Goal: Information Seeking & Learning: Find specific fact

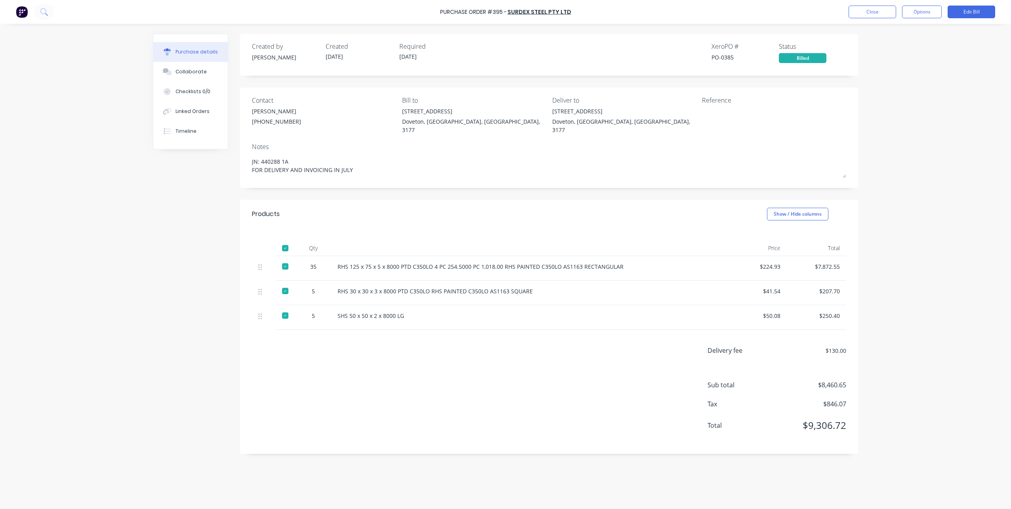
click at [870, 19] on div "Purchase Order #395 - SURDEX STEEL PTY LTD Close Options Edit Bill" at bounding box center [505, 12] width 1011 height 24
click at [870, 16] on button "Close" at bounding box center [873, 12] width 48 height 13
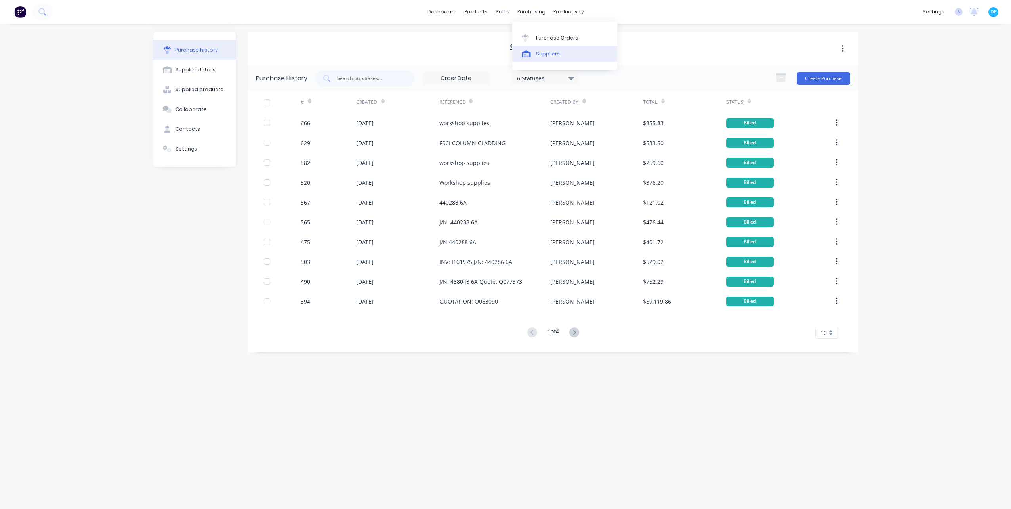
click at [533, 54] on div at bounding box center [528, 53] width 12 height 7
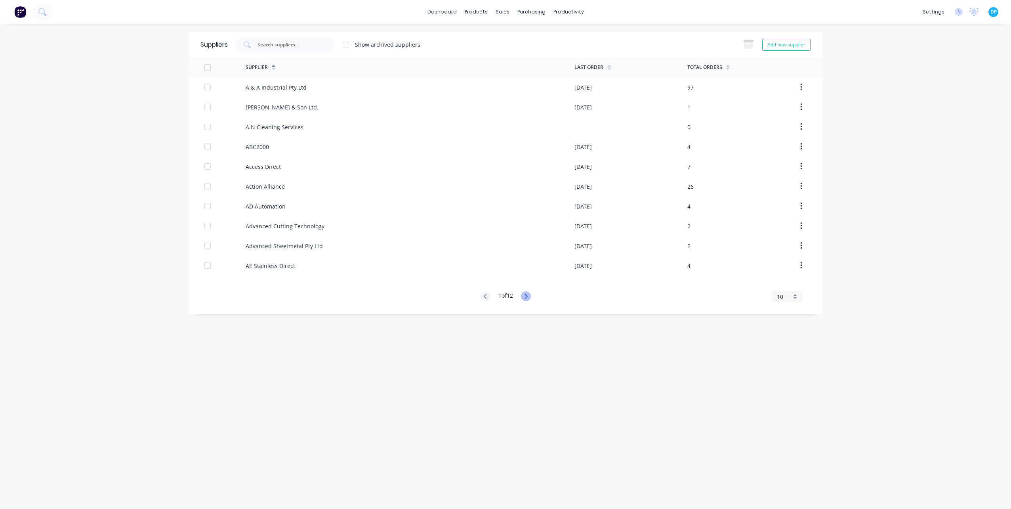
click at [529, 301] on icon at bounding box center [526, 296] width 10 height 10
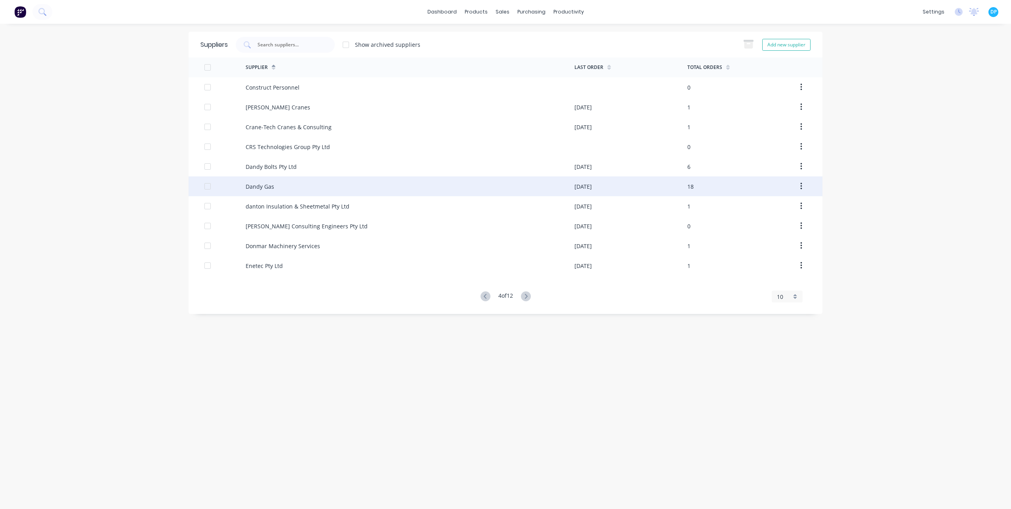
click at [267, 191] on div "Dandy Gas" at bounding box center [410, 186] width 329 height 20
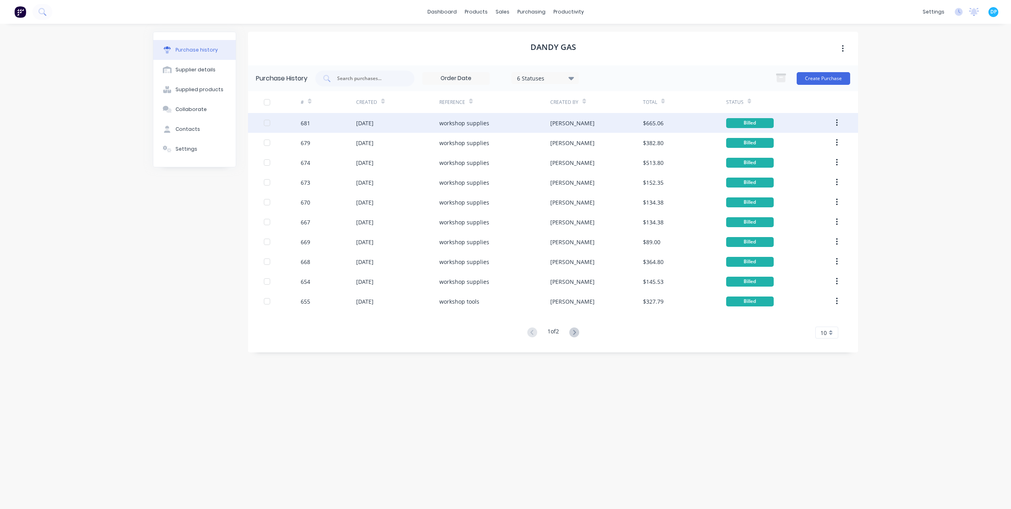
click at [405, 130] on div "[DATE]" at bounding box center [397, 123] width 83 height 20
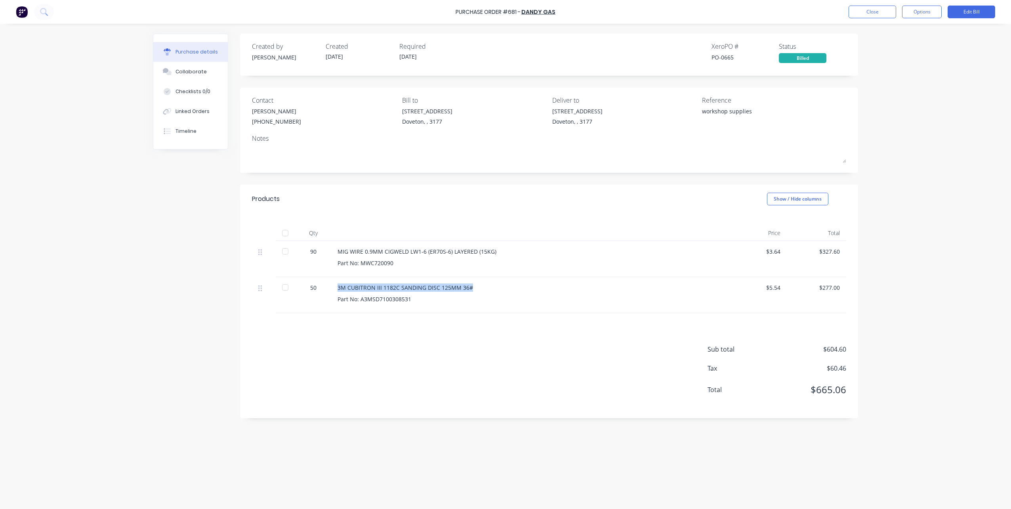
drag, startPoint x: 471, startPoint y: 288, endPoint x: 336, endPoint y: 288, distance: 134.7
click at [336, 288] on div "3M CUBITRON III 1182C SANDING DISC 125MM 36# Part No: A3MSD7100308531" at bounding box center [529, 295] width 396 height 36
copy div "3M CUBITRON III 1182C SANDING DISC 125MM 36#"
drag, startPoint x: 411, startPoint y: 299, endPoint x: 338, endPoint y: 299, distance: 72.9
click at [338, 299] on div "Part No: A3MSD7100308531" at bounding box center [530, 299] width 384 height 8
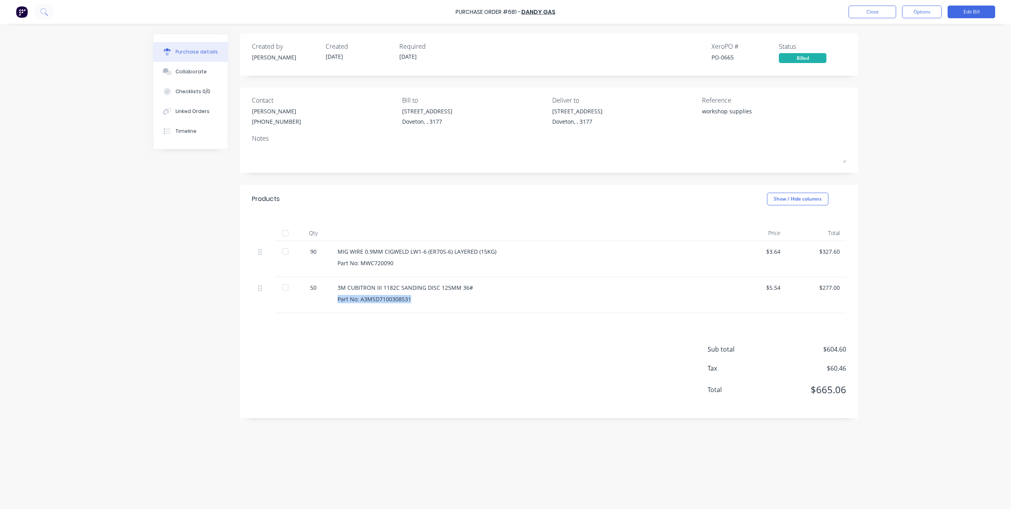
copy div "Part No: A3MSD7100308531"
click at [862, 17] on button "Close" at bounding box center [873, 12] width 48 height 13
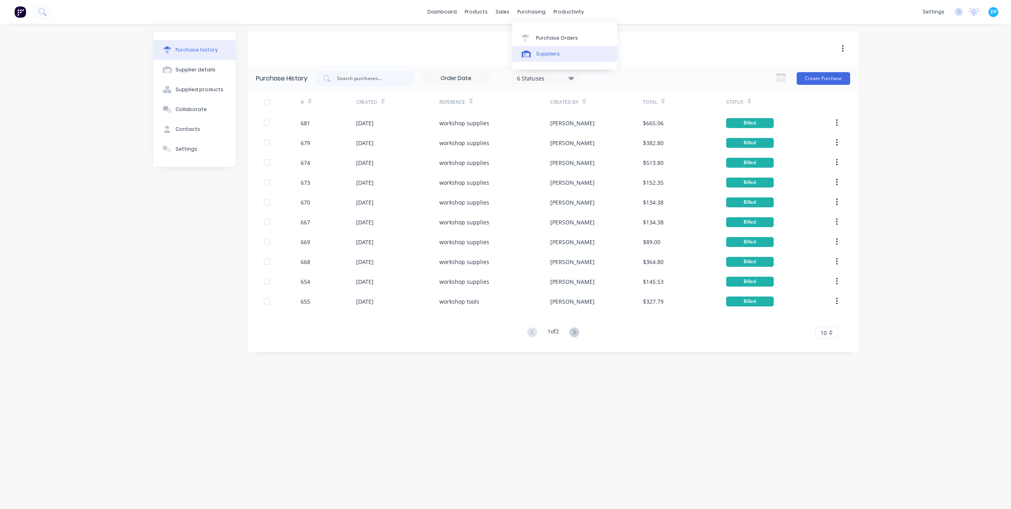
click at [534, 54] on link "Suppliers" at bounding box center [564, 54] width 105 height 16
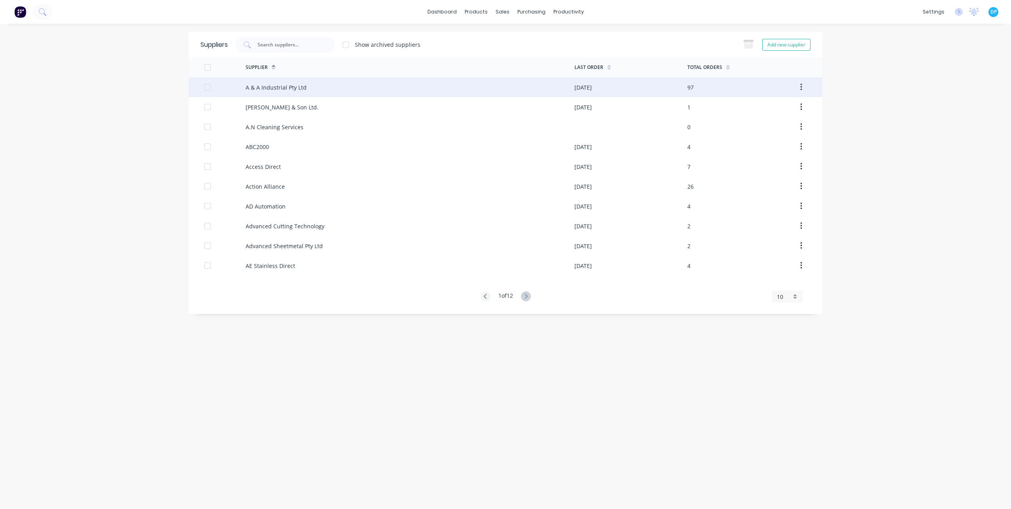
click at [258, 86] on div "A & A Industrial Pty Ltd" at bounding box center [276, 87] width 61 height 8
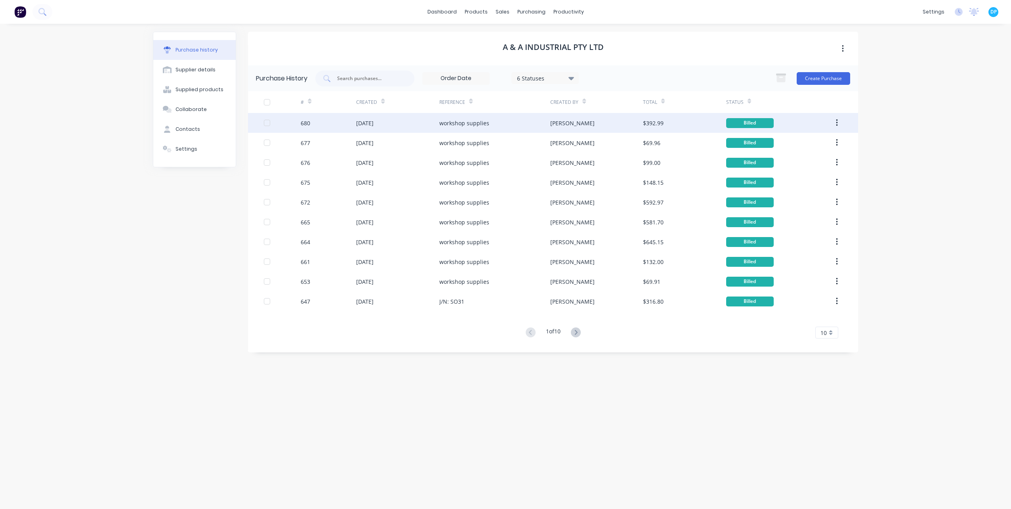
click at [445, 130] on div "workshop supplies" at bounding box center [494, 123] width 111 height 20
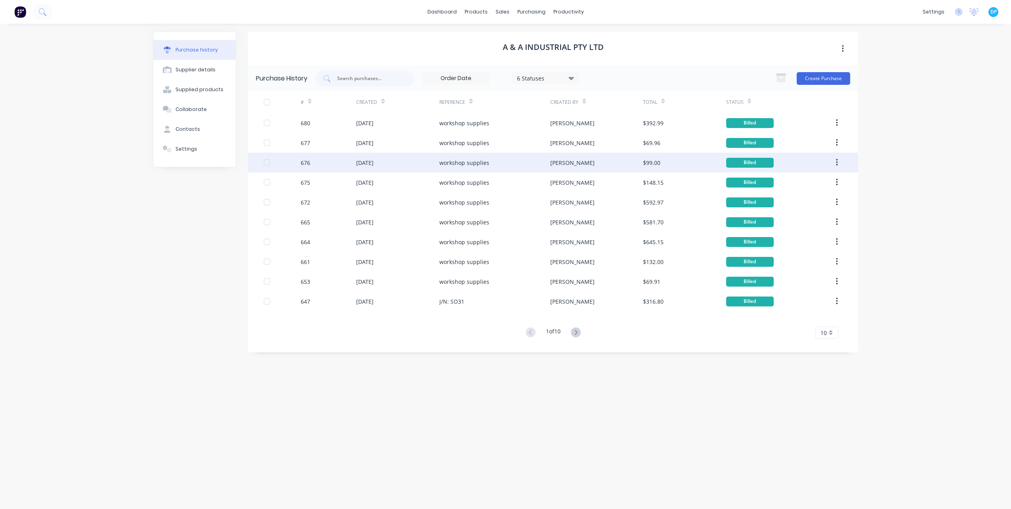
click at [449, 153] on div "workshop supplies" at bounding box center [494, 163] width 111 height 20
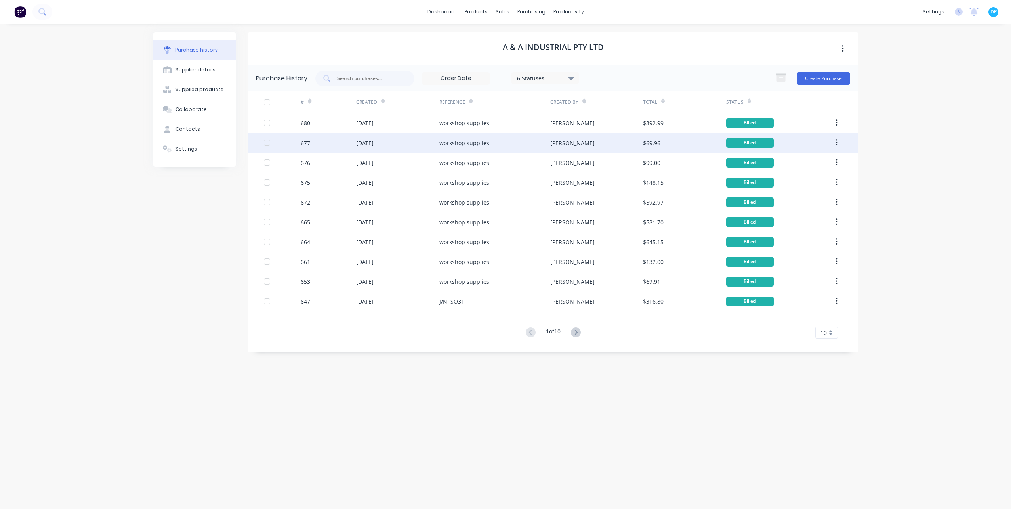
click at [451, 147] on div "workshop supplies" at bounding box center [494, 143] width 111 height 20
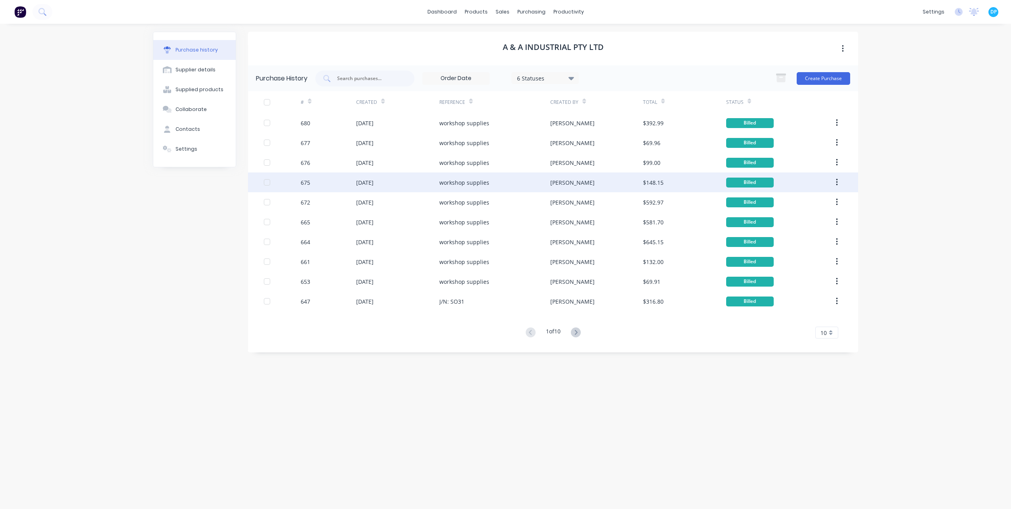
click at [456, 175] on div "workshop supplies" at bounding box center [494, 182] width 111 height 20
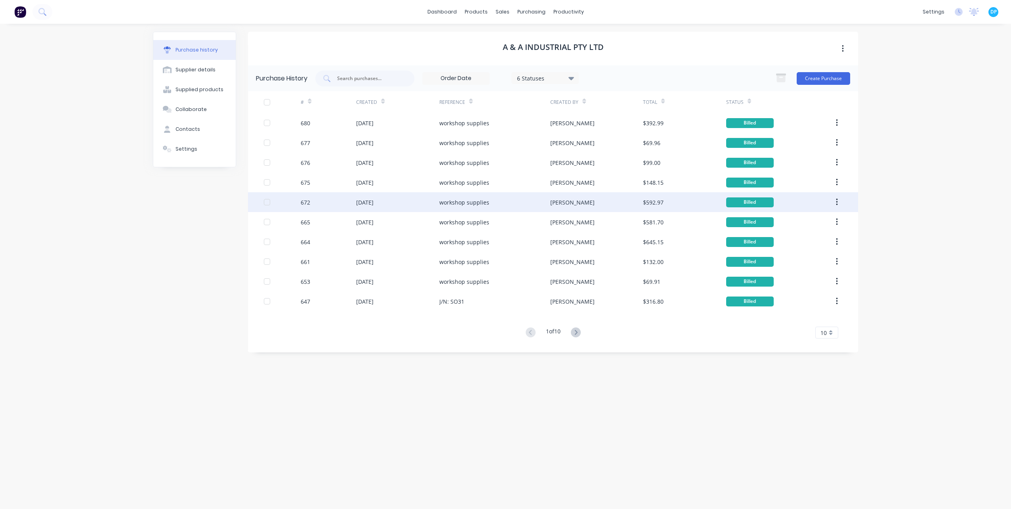
click at [456, 201] on div "workshop supplies" at bounding box center [464, 202] width 50 height 8
click at [465, 204] on div "workshop supplies" at bounding box center [464, 202] width 50 height 8
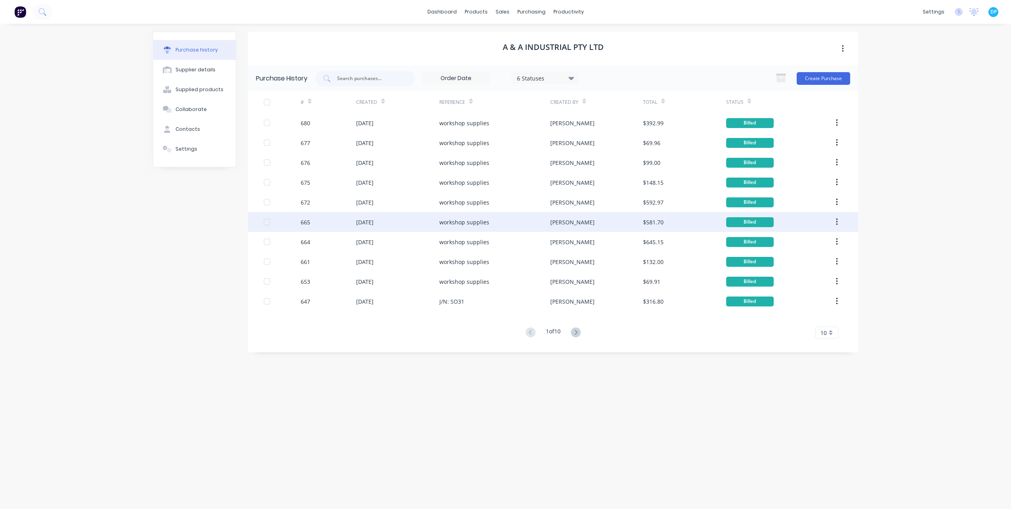
click at [464, 222] on div "workshop supplies" at bounding box center [464, 222] width 50 height 8
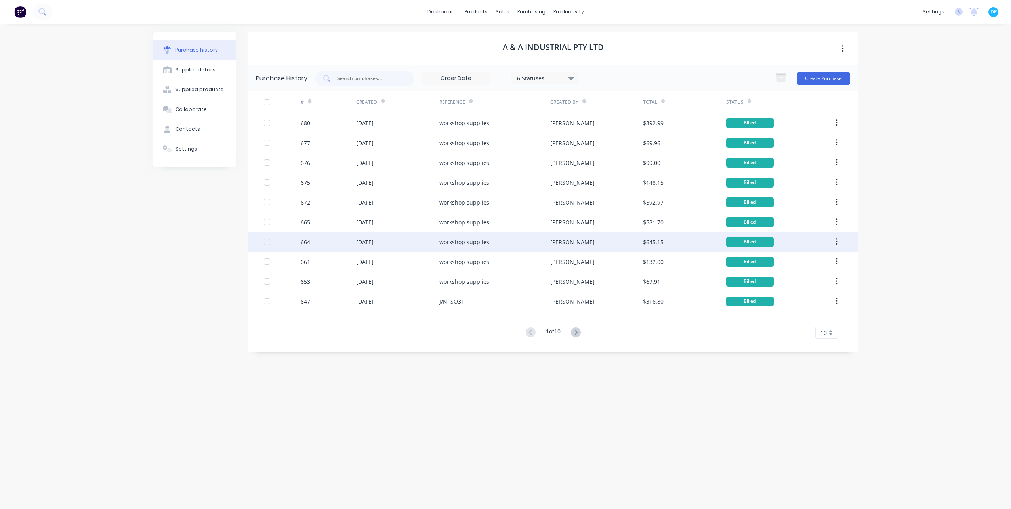
click at [462, 242] on div "workshop supplies" at bounding box center [464, 242] width 50 height 8
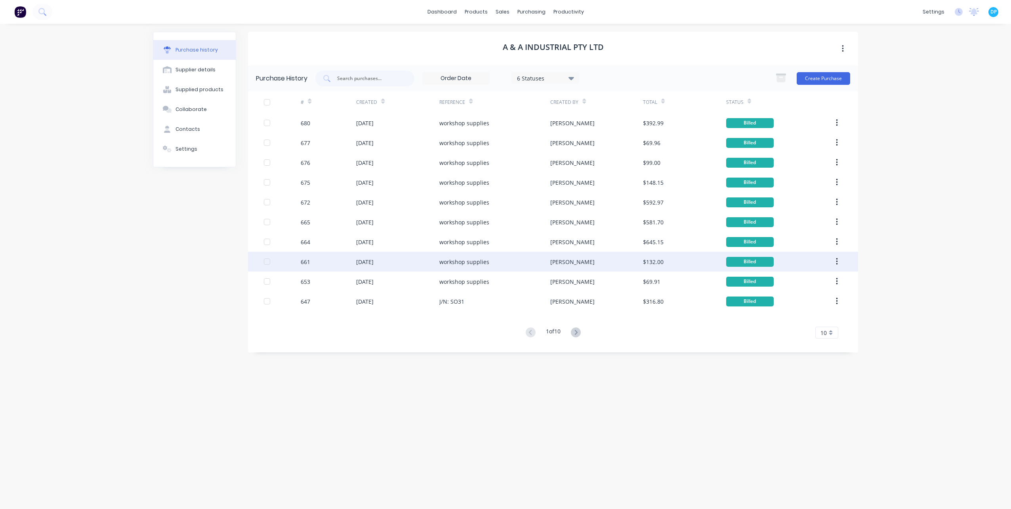
click at [465, 262] on div "workshop supplies" at bounding box center [464, 262] width 50 height 8
click at [464, 264] on div "workshop supplies" at bounding box center [464, 262] width 50 height 8
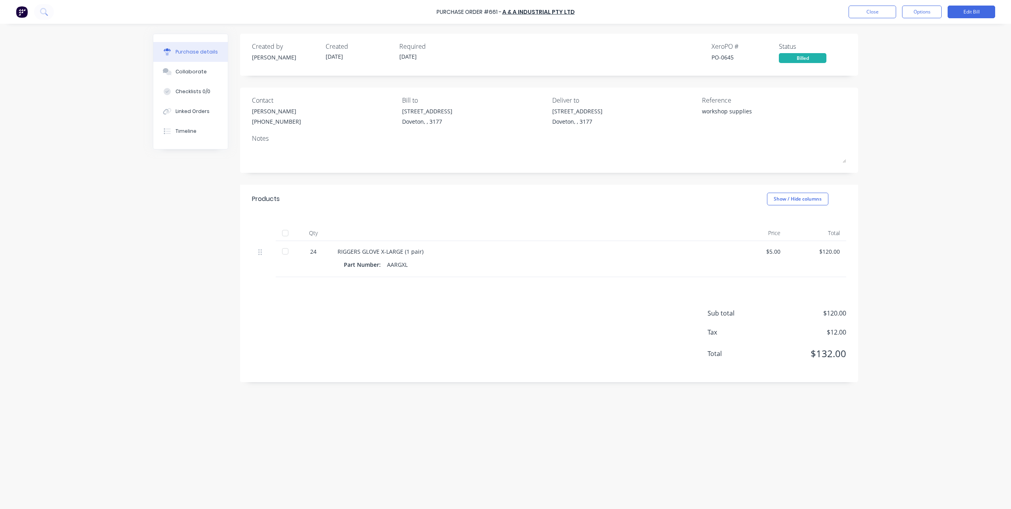
drag, startPoint x: 473, startPoint y: 269, endPoint x: 503, endPoint y: 275, distance: 30.7
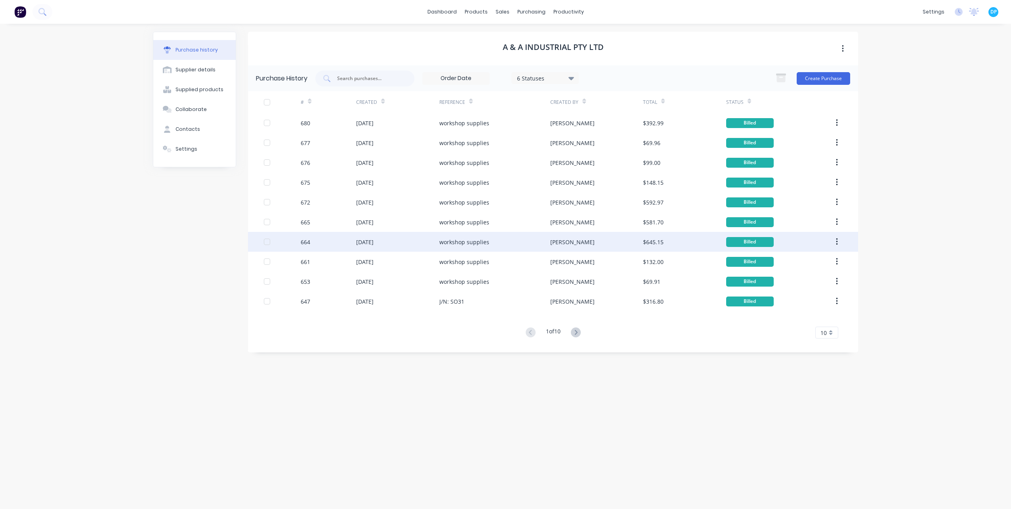
click at [494, 243] on div "workshop supplies" at bounding box center [494, 242] width 111 height 20
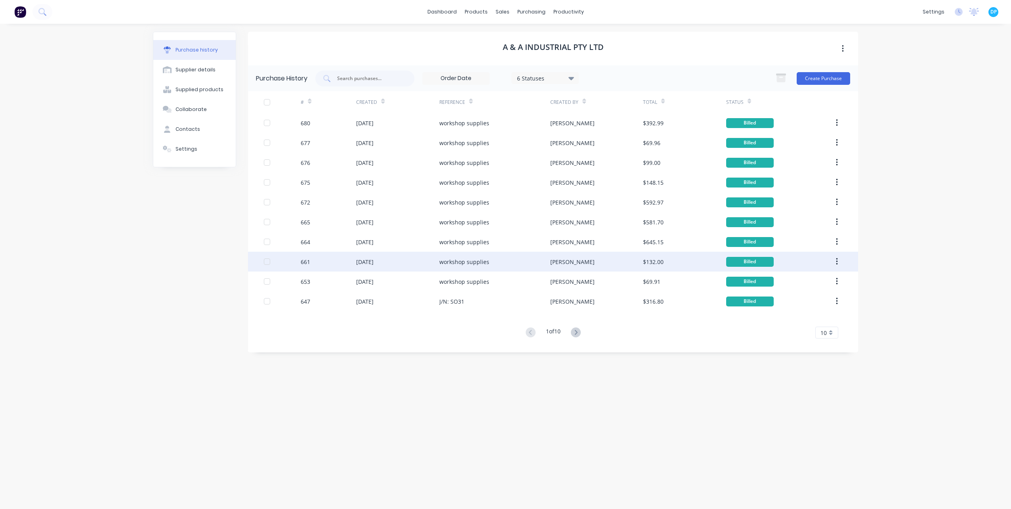
drag, startPoint x: 494, startPoint y: 243, endPoint x: 480, endPoint y: 265, distance: 26.0
click at [480, 265] on div "workshop supplies" at bounding box center [464, 262] width 50 height 8
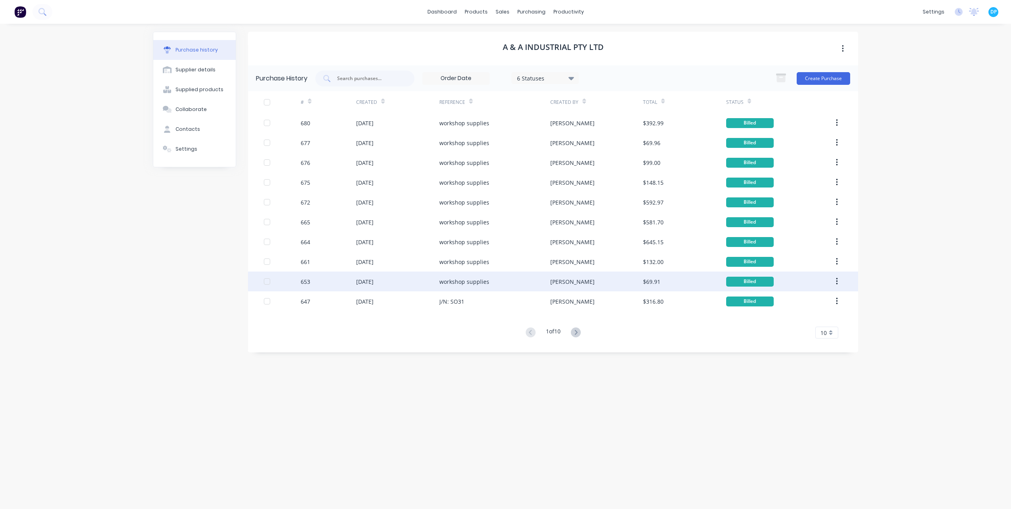
click at [478, 275] on div "workshop supplies" at bounding box center [494, 281] width 111 height 20
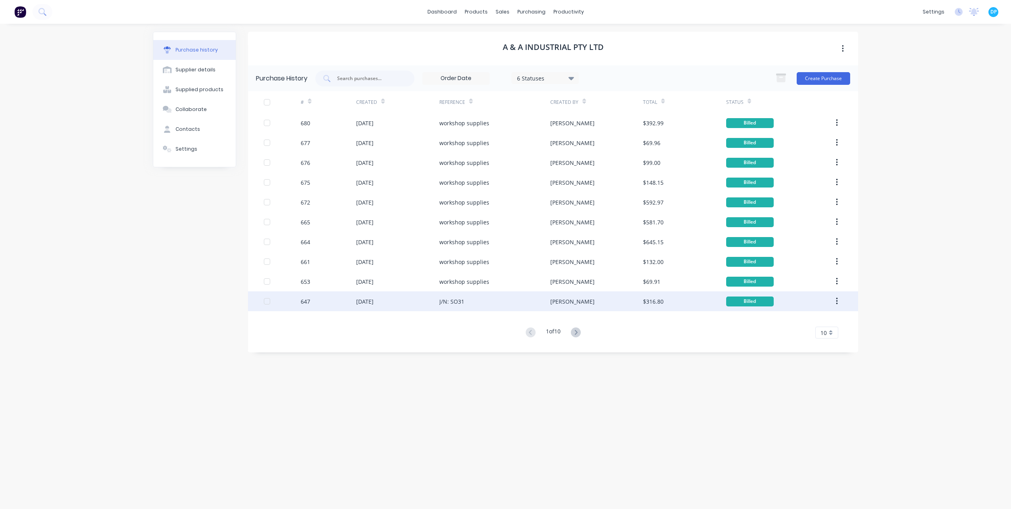
click at [456, 294] on div "J/N: SO31" at bounding box center [494, 301] width 111 height 20
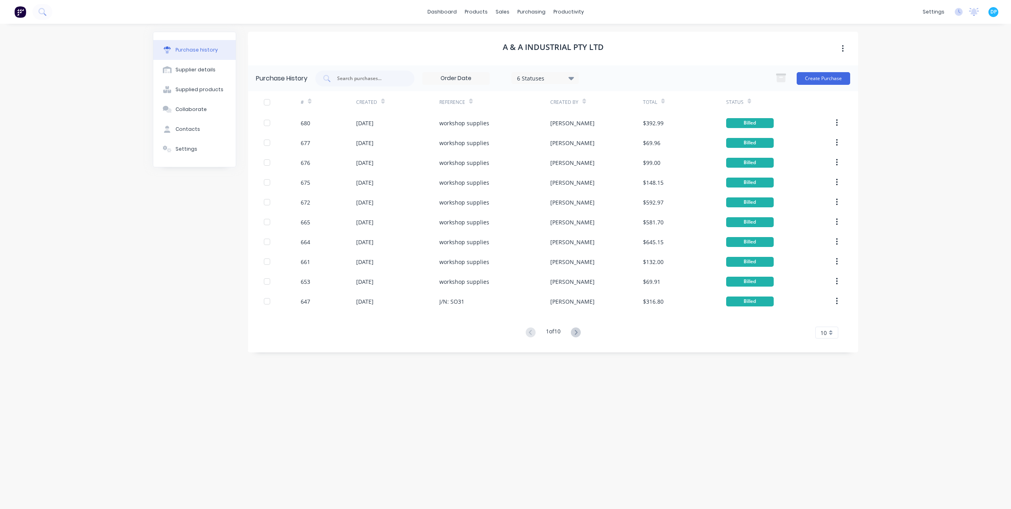
click at [583, 332] on button at bounding box center [576, 332] width 15 height 11
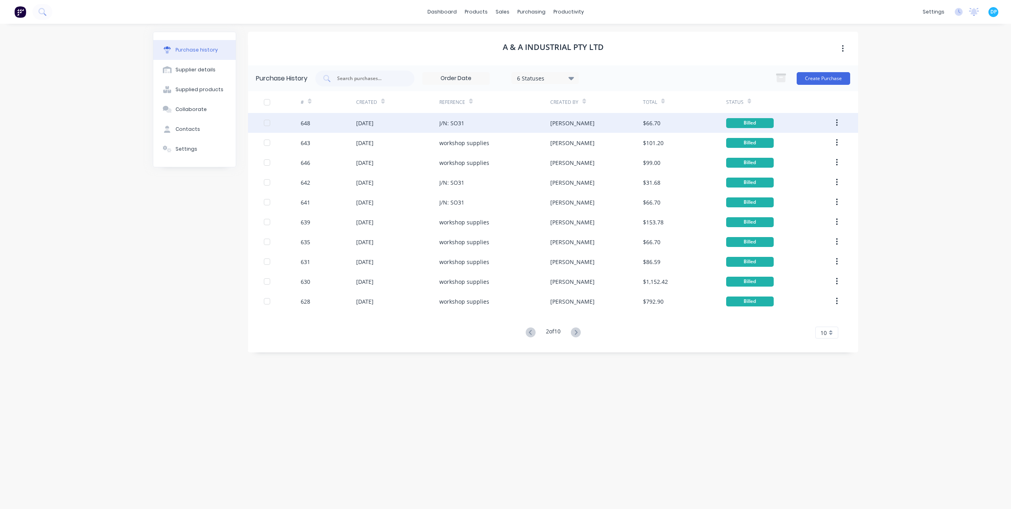
click at [465, 121] on div "J/N: SO31" at bounding box center [494, 123] width 111 height 20
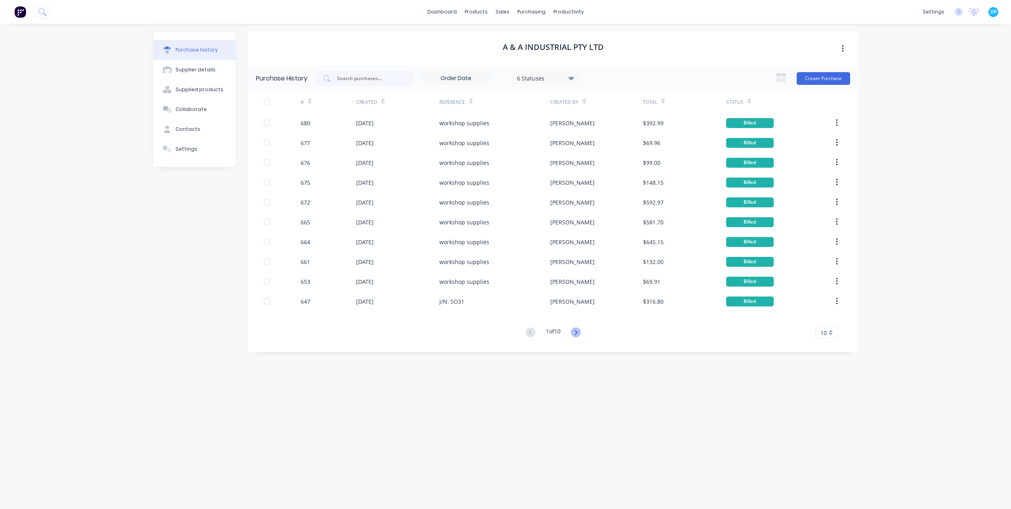
drag, startPoint x: 575, startPoint y: 322, endPoint x: 577, endPoint y: 328, distance: 6.3
click at [575, 322] on div "# Created Reference Created By Total Status 680 [DATE] workshop supplies [PERSO…" at bounding box center [553, 214] width 610 height 247
drag, startPoint x: 577, startPoint y: 328, endPoint x: 533, endPoint y: 275, distance: 68.1
click at [577, 328] on icon at bounding box center [576, 332] width 10 height 10
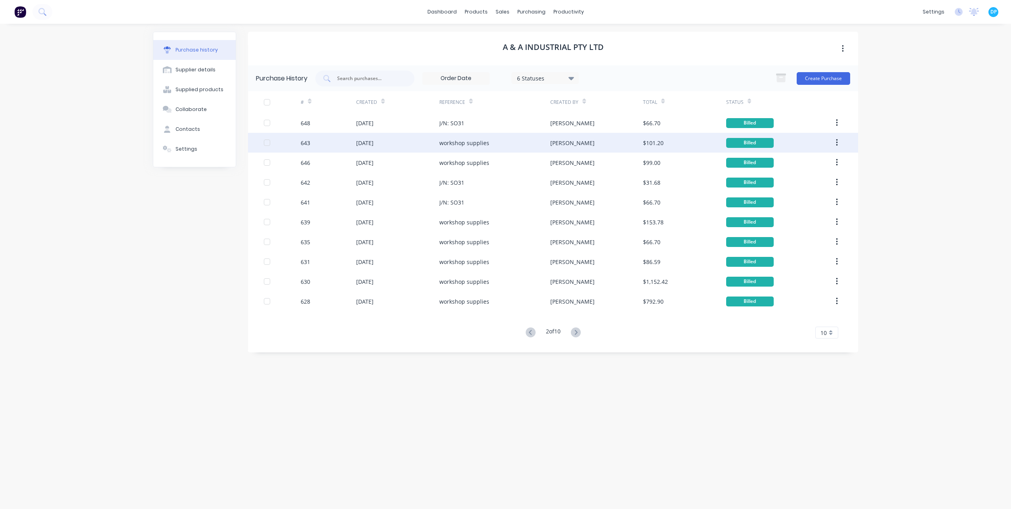
click at [442, 147] on div "workshop supplies" at bounding box center [494, 143] width 111 height 20
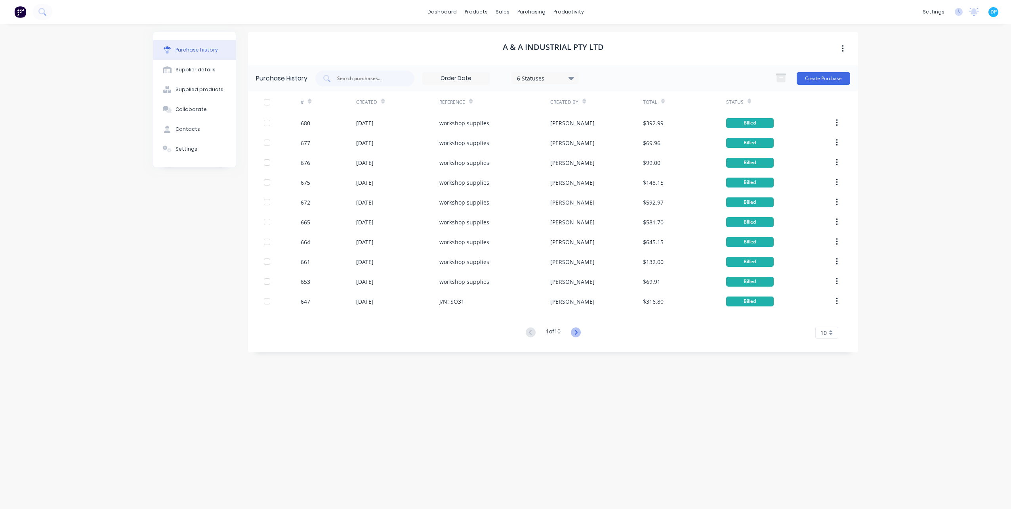
click at [577, 332] on icon at bounding box center [576, 332] width 3 height 5
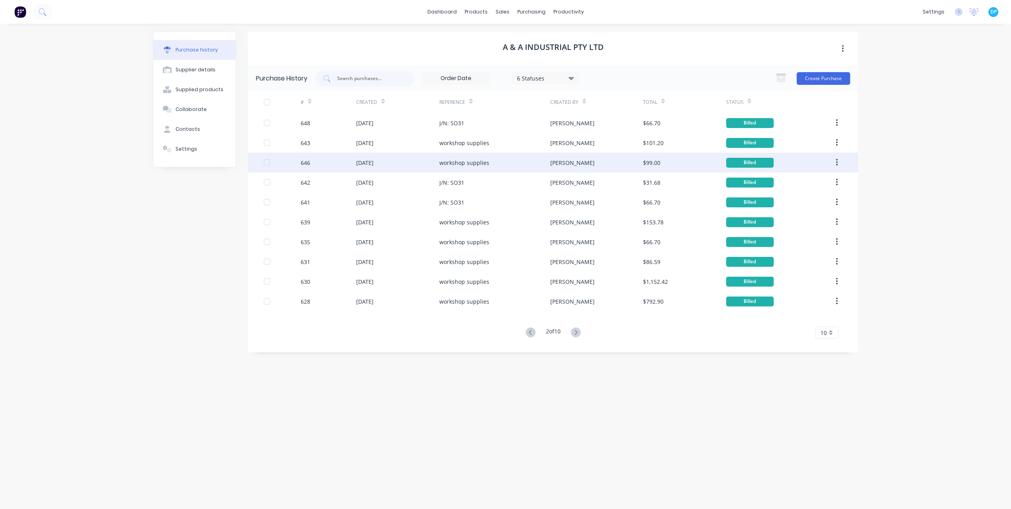
click at [431, 160] on div "[DATE]" at bounding box center [397, 163] width 83 height 20
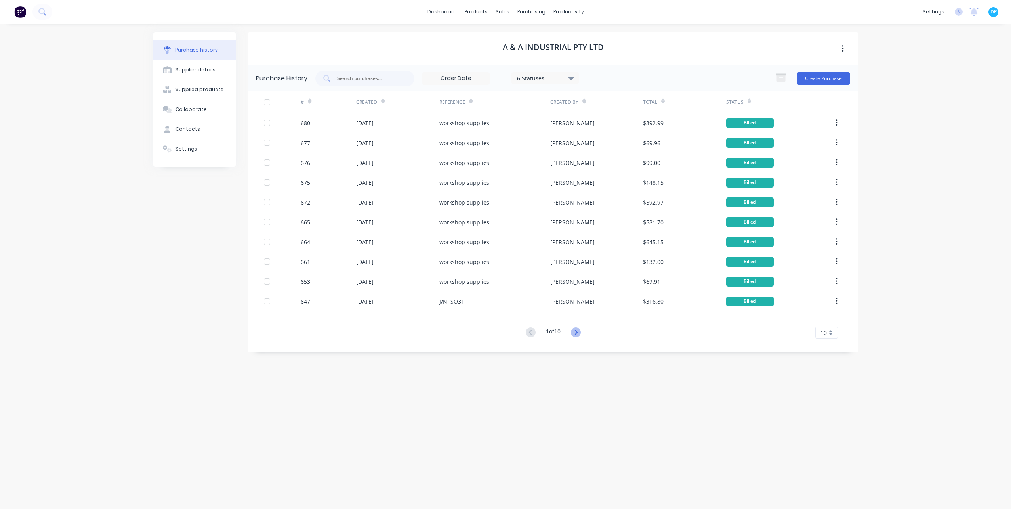
click at [573, 329] on icon at bounding box center [576, 332] width 10 height 10
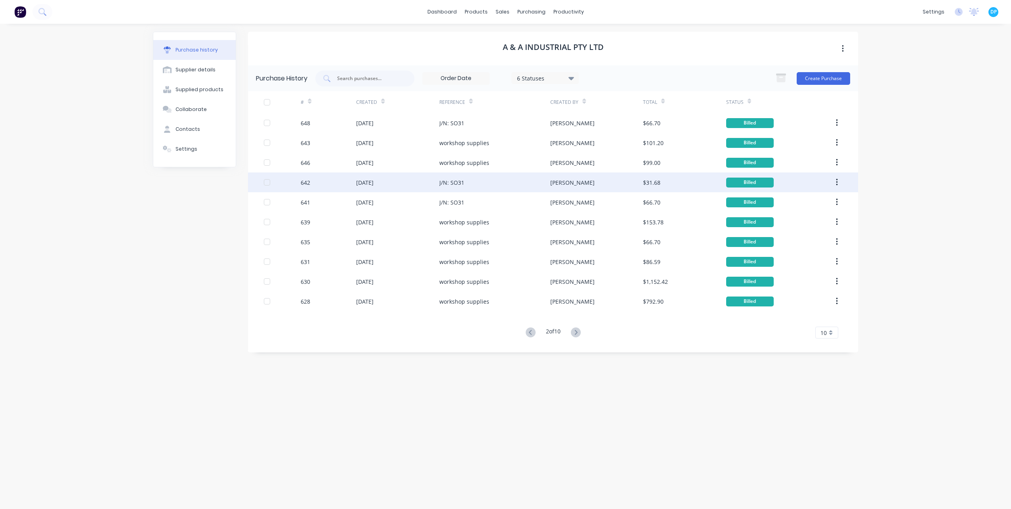
click at [490, 183] on div "J/N: SO31" at bounding box center [494, 182] width 111 height 20
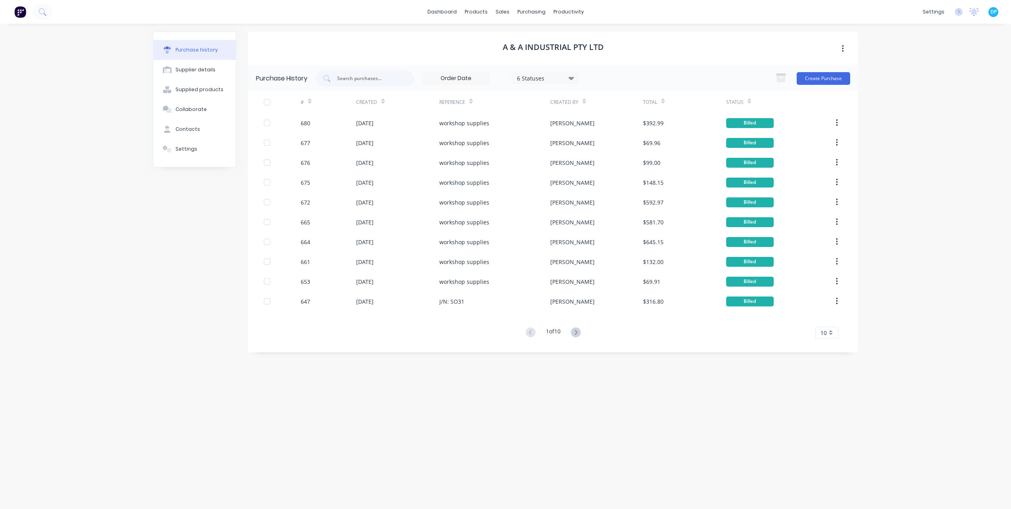
drag, startPoint x: 580, startPoint y: 332, endPoint x: 561, endPoint y: 289, distance: 47.0
click at [580, 332] on icon at bounding box center [576, 332] width 10 height 10
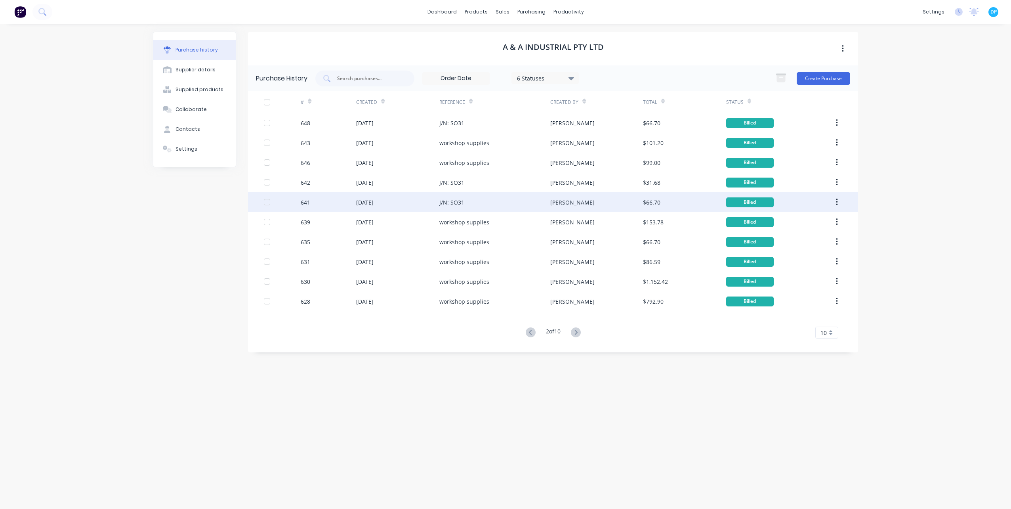
click at [530, 199] on div "J/N: SO31" at bounding box center [494, 202] width 111 height 20
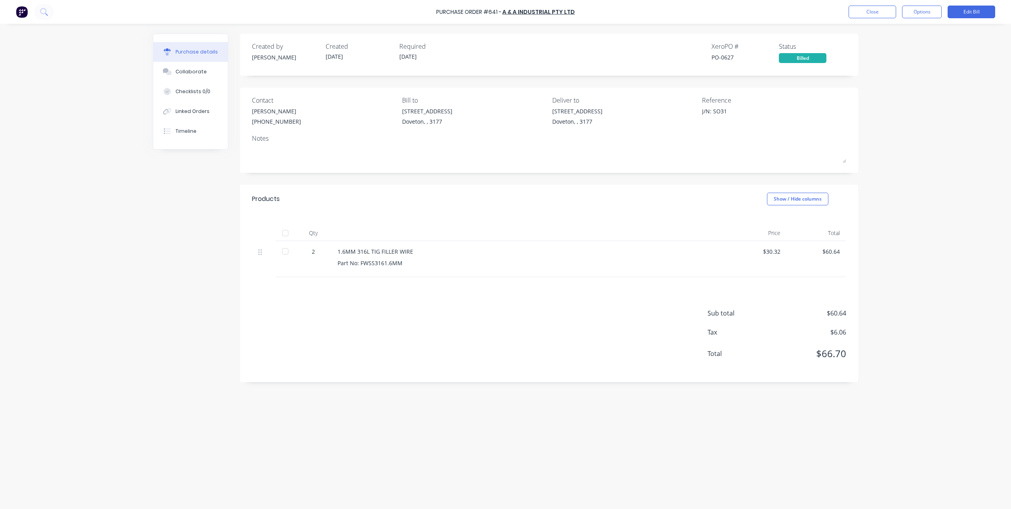
drag, startPoint x: 530, startPoint y: 199, endPoint x: 549, endPoint y: 278, distance: 80.6
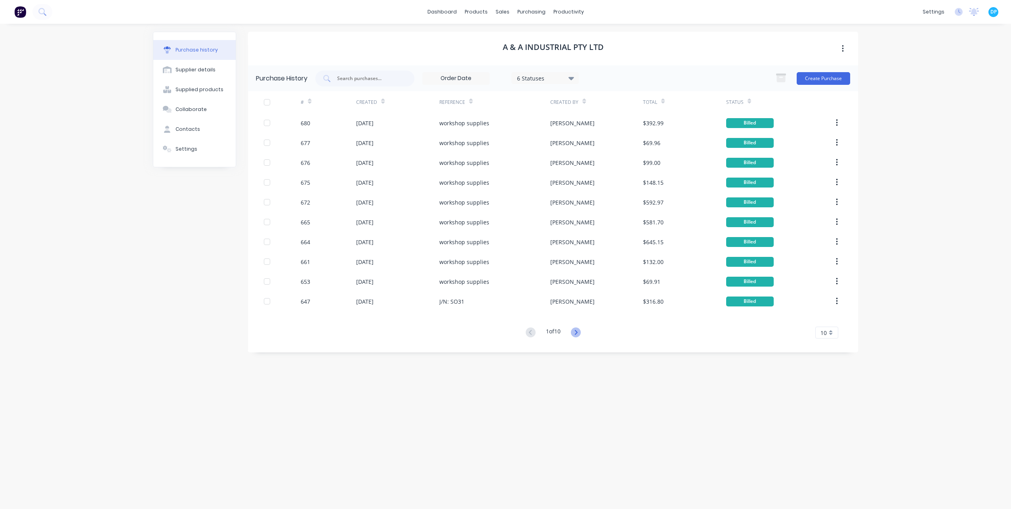
click at [578, 335] on icon at bounding box center [576, 332] width 10 height 10
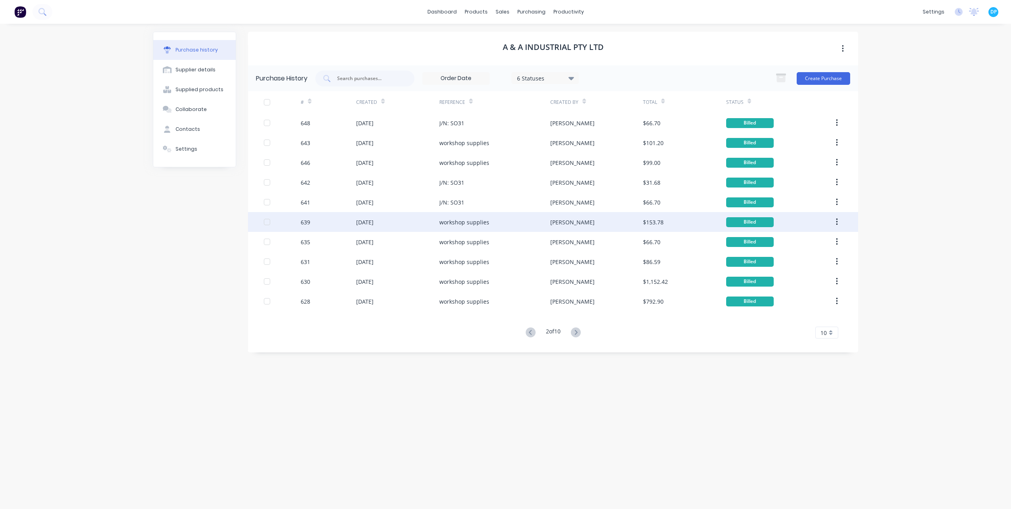
click at [538, 217] on div "workshop supplies" at bounding box center [494, 222] width 111 height 20
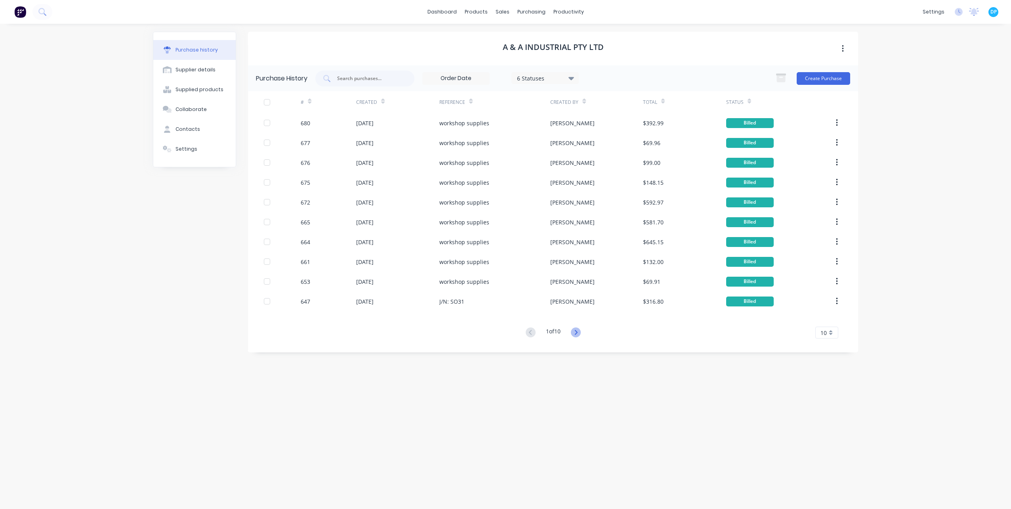
click at [575, 328] on icon at bounding box center [576, 332] width 10 height 10
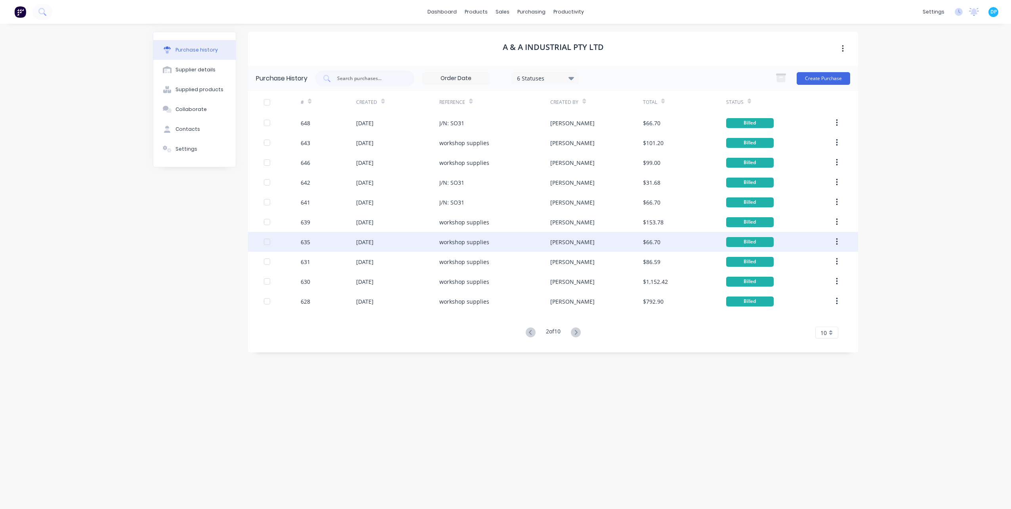
click at [527, 240] on div "workshop supplies" at bounding box center [494, 242] width 111 height 20
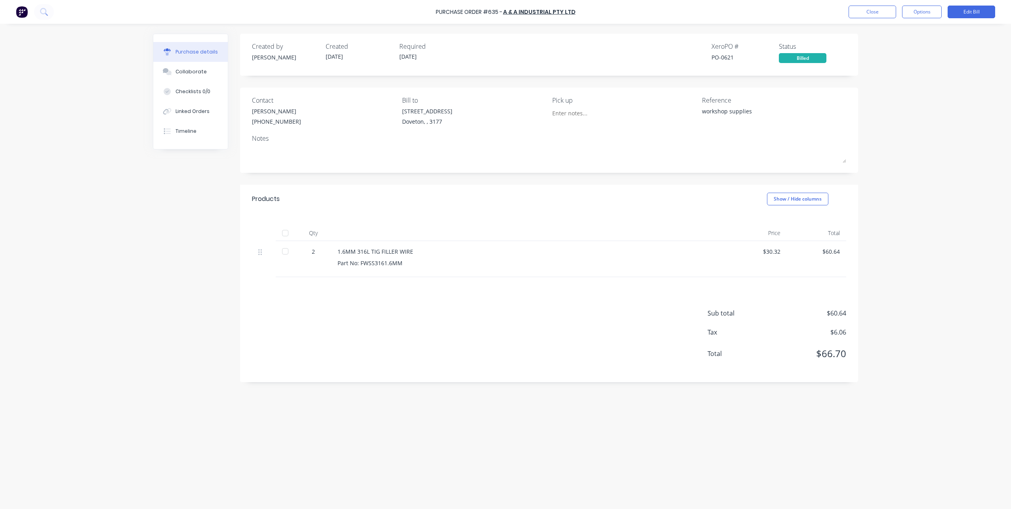
drag, startPoint x: 539, startPoint y: 289, endPoint x: 551, endPoint y: 322, distance: 35.5
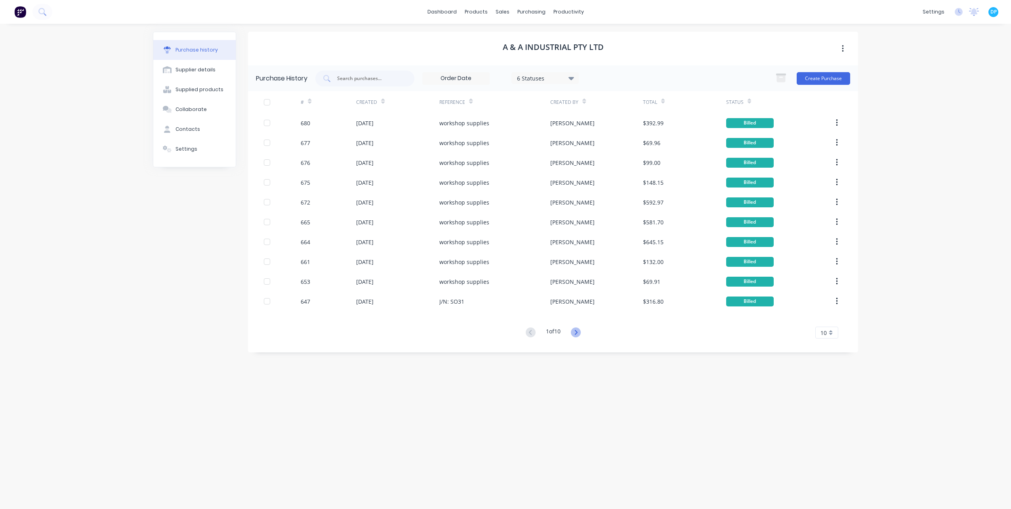
click at [579, 335] on icon at bounding box center [576, 332] width 10 height 10
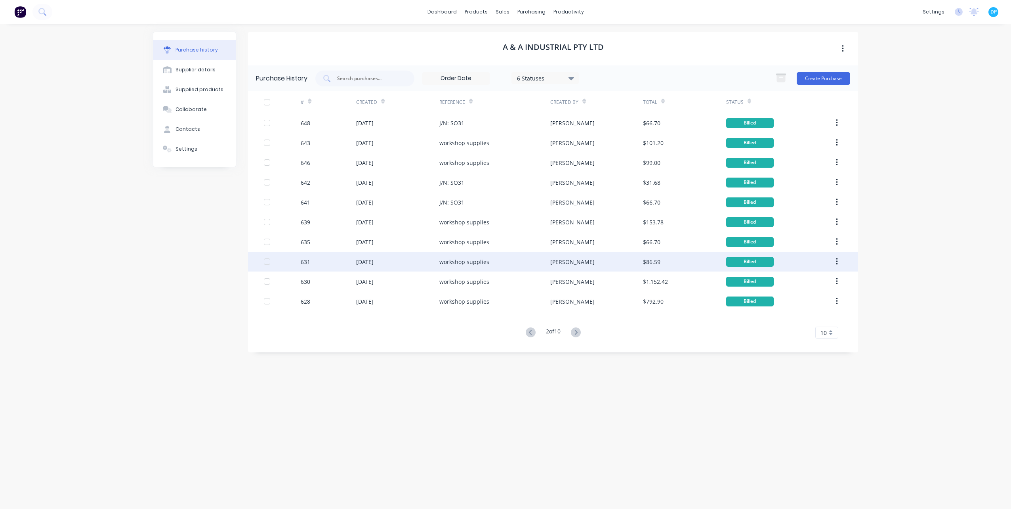
click at [576, 256] on div "[PERSON_NAME]" at bounding box center [596, 262] width 92 height 20
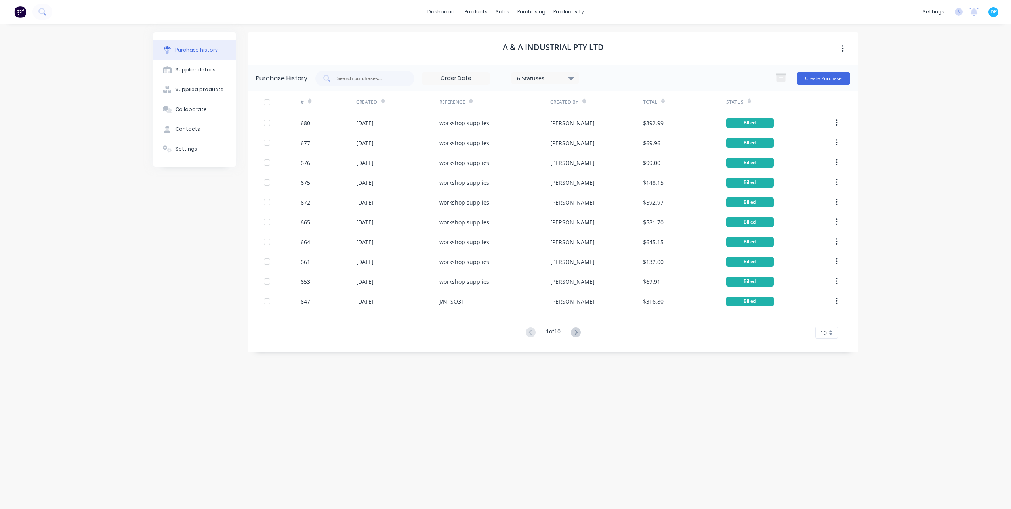
click at [572, 336] on button at bounding box center [576, 332] width 15 height 11
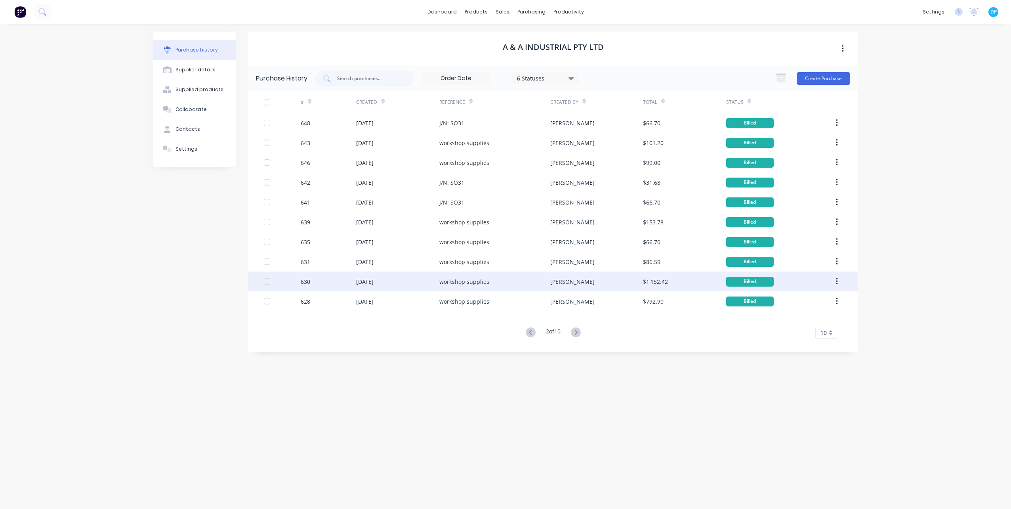
click at [583, 271] on div "[PERSON_NAME]" at bounding box center [596, 281] width 92 height 20
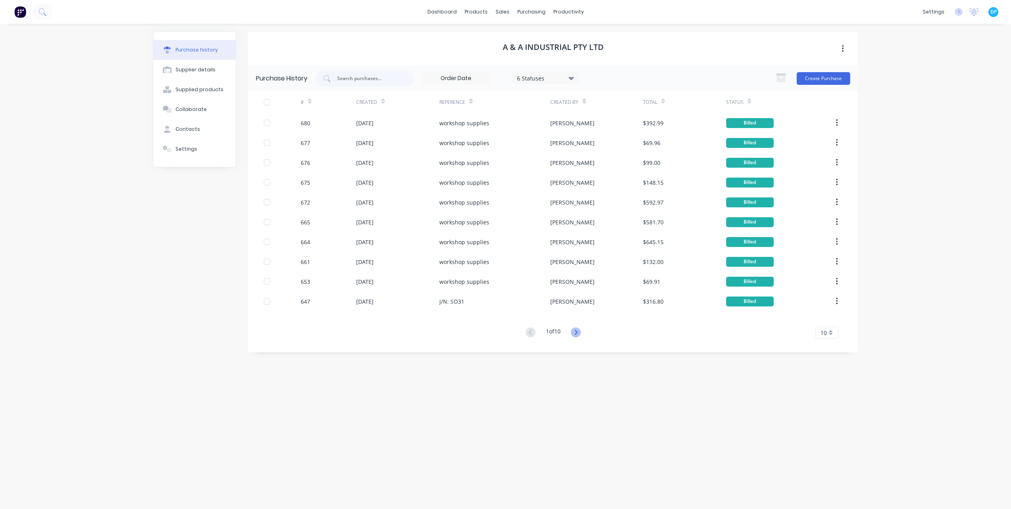
click at [580, 332] on icon at bounding box center [576, 332] width 10 height 10
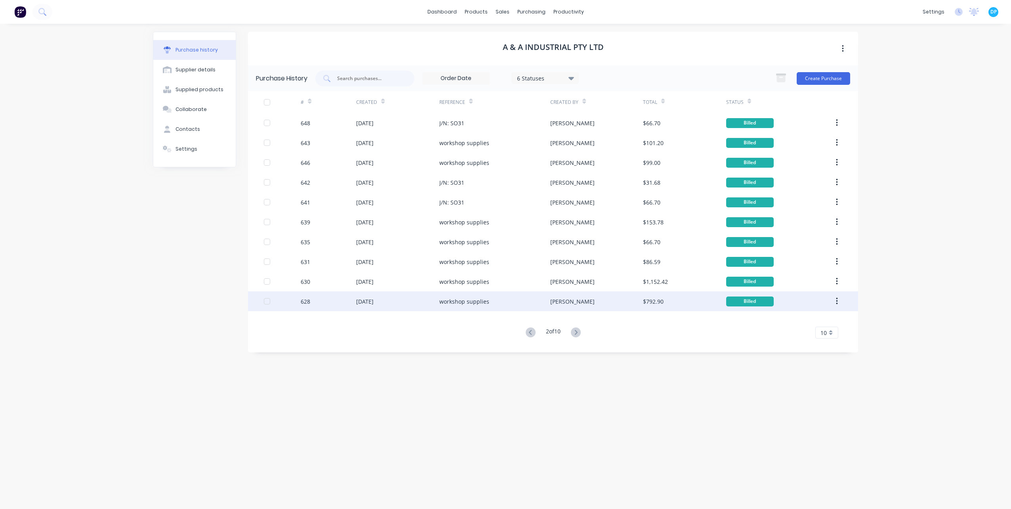
drag, startPoint x: 581, startPoint y: 312, endPoint x: 581, endPoint y: 303, distance: 8.7
click at [581, 303] on div "[PERSON_NAME]" at bounding box center [596, 301] width 92 height 20
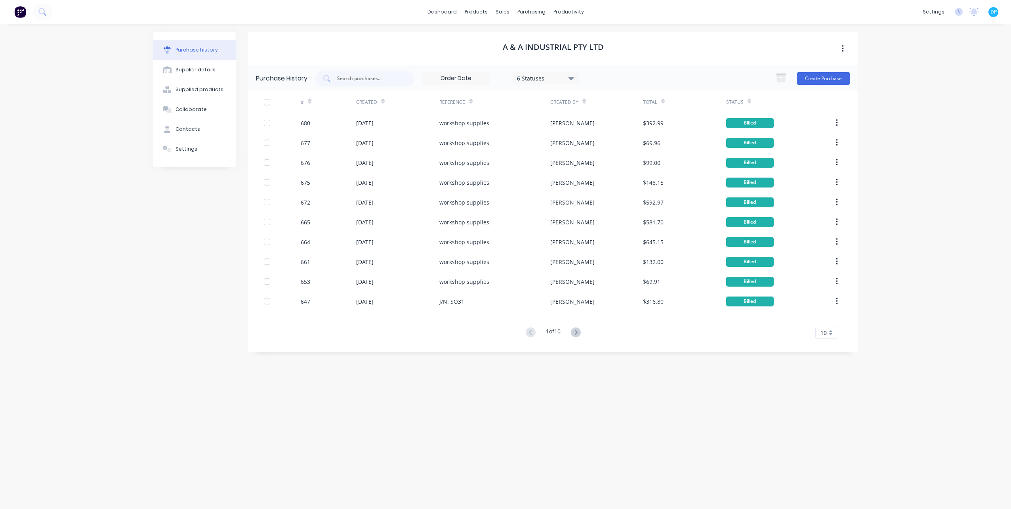
click at [571, 334] on button at bounding box center [576, 332] width 15 height 11
click at [575, 334] on icon at bounding box center [576, 332] width 10 height 10
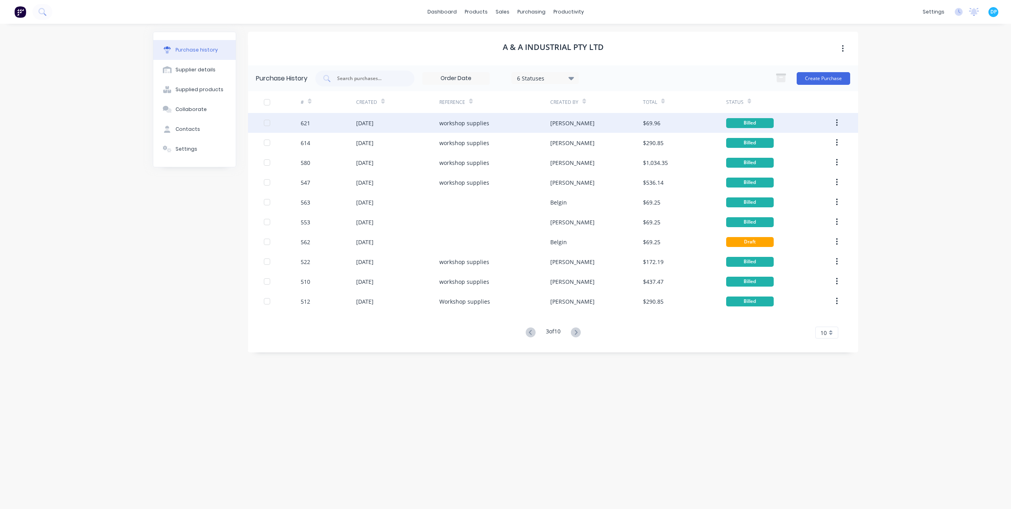
click at [522, 129] on div "workshop supplies" at bounding box center [494, 123] width 111 height 20
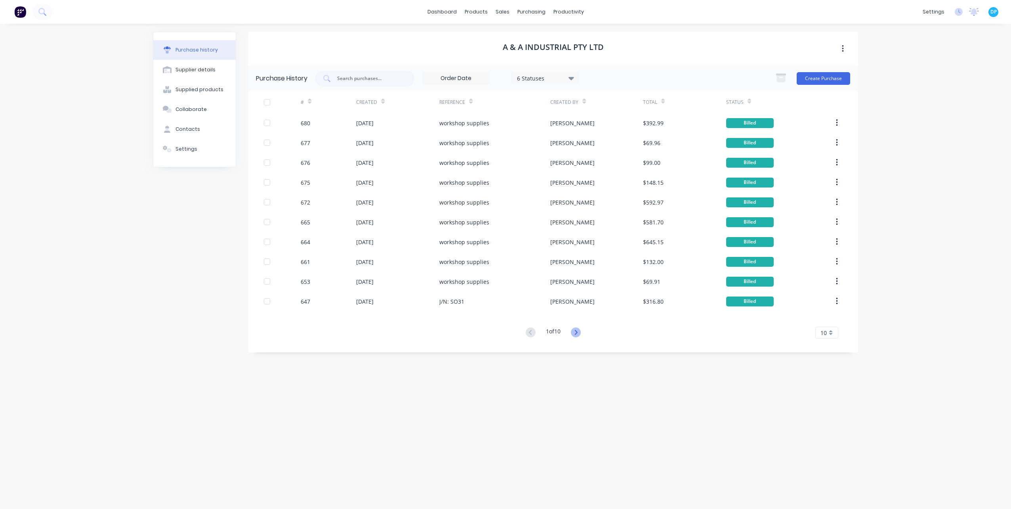
click at [579, 331] on icon at bounding box center [576, 332] width 10 height 10
drag, startPoint x: 579, startPoint y: 331, endPoint x: 575, endPoint y: 334, distance: 4.5
click at [575, 334] on icon at bounding box center [576, 332] width 10 height 10
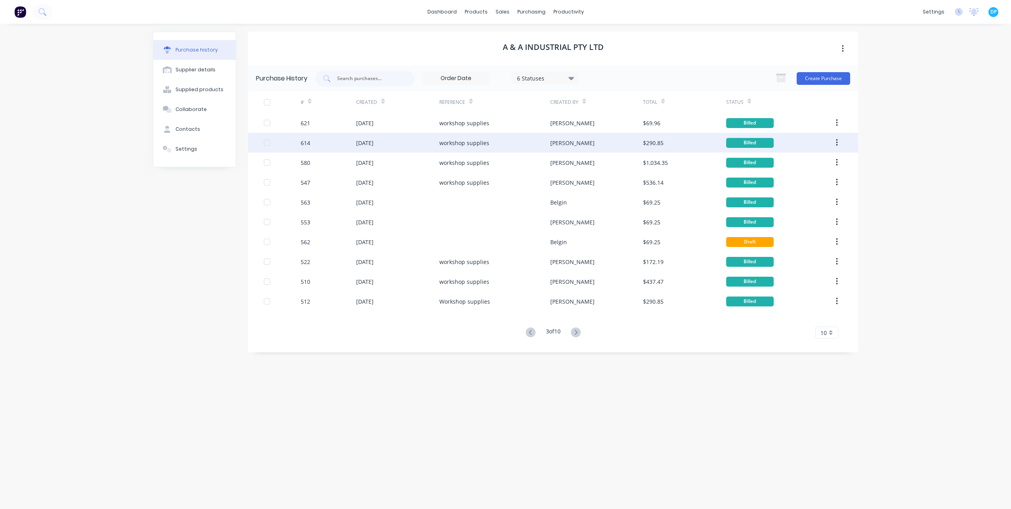
click at [575, 149] on div "[PERSON_NAME]" at bounding box center [596, 143] width 92 height 20
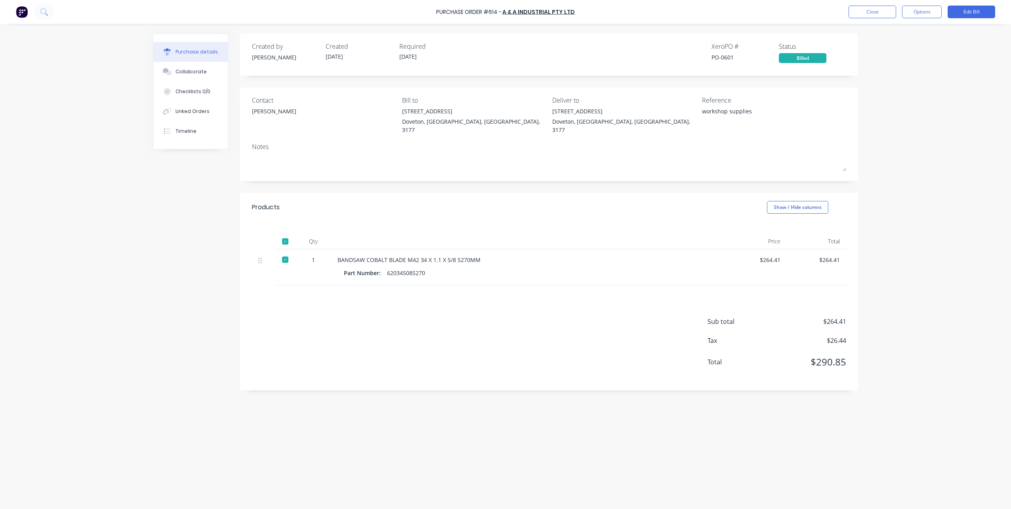
drag, startPoint x: 574, startPoint y: 170, endPoint x: 566, endPoint y: 301, distance: 131.4
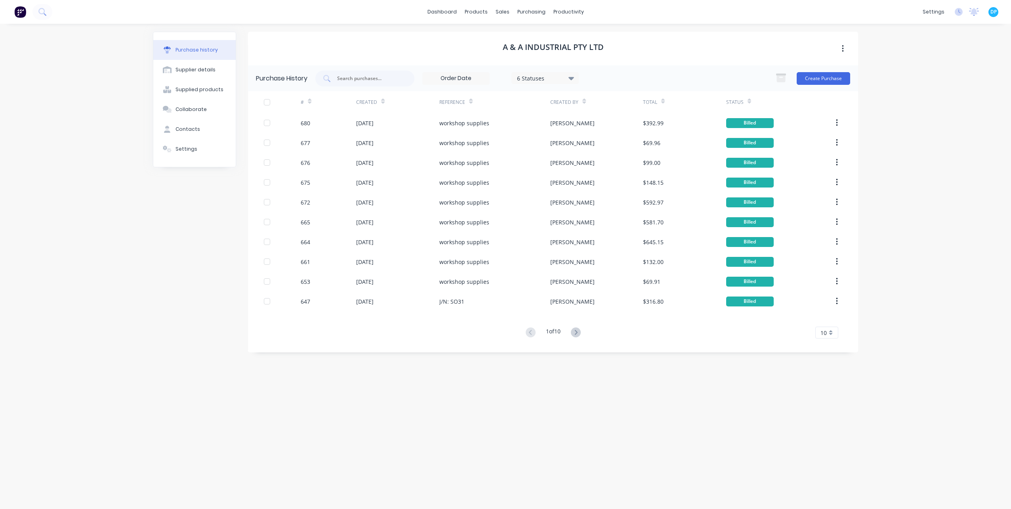
click at [573, 335] on button at bounding box center [576, 332] width 15 height 11
drag, startPoint x: 573, startPoint y: 335, endPoint x: 577, endPoint y: 328, distance: 8.2
click at [575, 334] on icon at bounding box center [576, 332] width 10 height 10
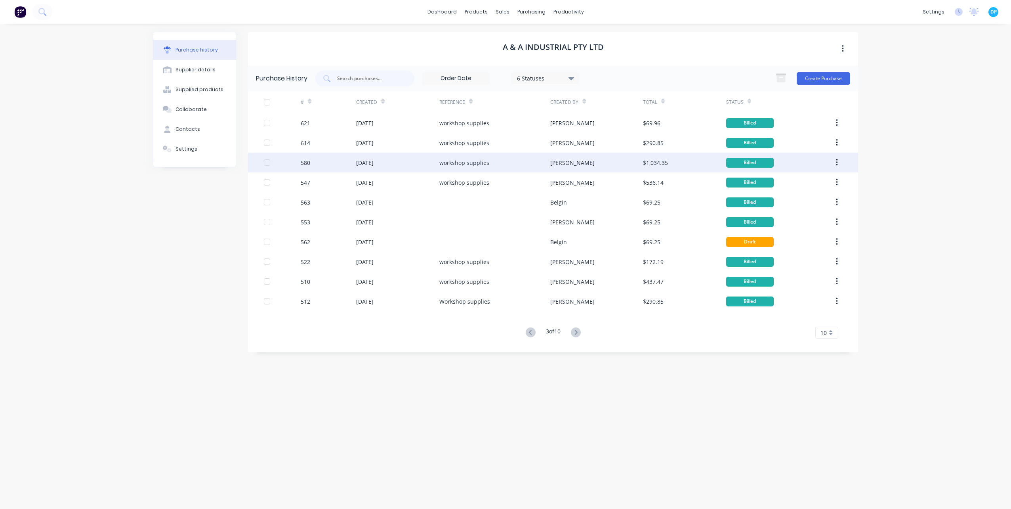
click at [586, 167] on div "[PERSON_NAME]" at bounding box center [596, 163] width 92 height 20
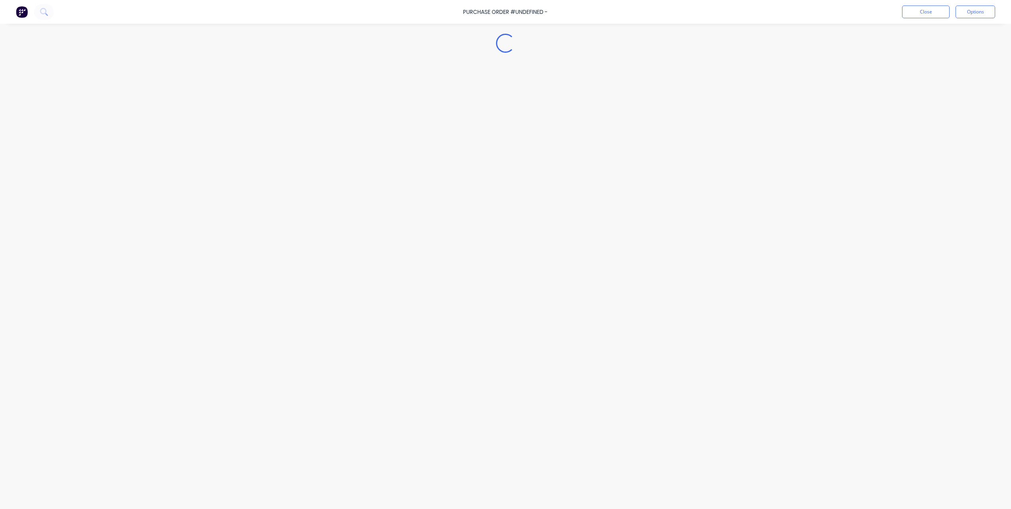
type textarea "x"
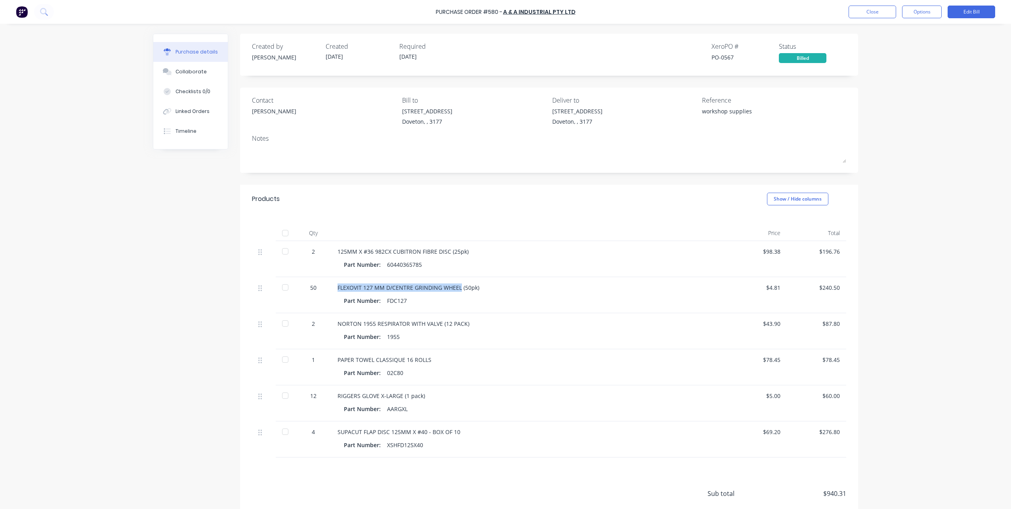
drag, startPoint x: 335, startPoint y: 288, endPoint x: 456, endPoint y: 286, distance: 120.5
click at [456, 286] on div "FLEXOVIT 127 MM D/CENTRE GRINDING WHEEL (50pk)" at bounding box center [530, 287] width 384 height 8
click at [414, 304] on div "Part Number: FDC127" at bounding box center [529, 300] width 371 height 11
drag, startPoint x: 405, startPoint y: 303, endPoint x: 380, endPoint y: 303, distance: 24.2
click at [380, 303] on div "Part Number: FDC127" at bounding box center [529, 300] width 371 height 11
